Goal: Task Accomplishment & Management: Use online tool/utility

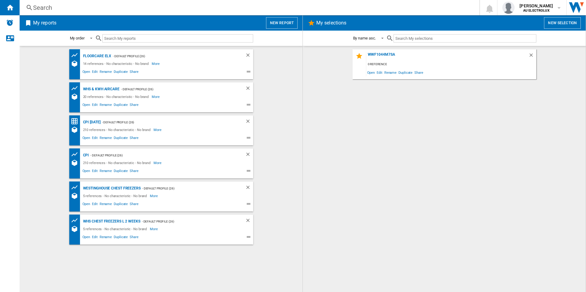
click at [277, 24] on button "New report" at bounding box center [282, 23] width 32 height 12
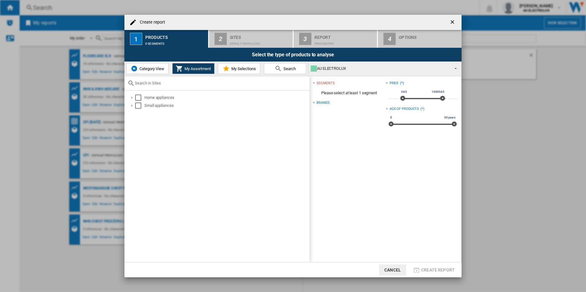
click at [278, 73] on button "Search" at bounding box center [285, 68] width 42 height 11
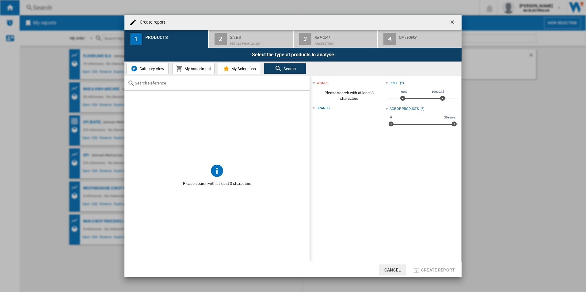
click at [195, 82] on input "text" at bounding box center [221, 83] width 172 height 5
click at [229, 84] on input "text" at bounding box center [221, 83] width 172 height 5
paste input "EVE614DSE"
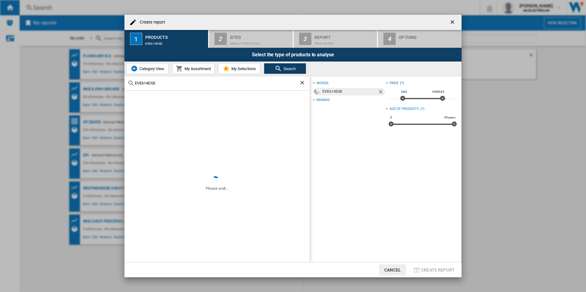
type input "EVE614DSE"
